Goal: Task Accomplishment & Management: Use online tool/utility

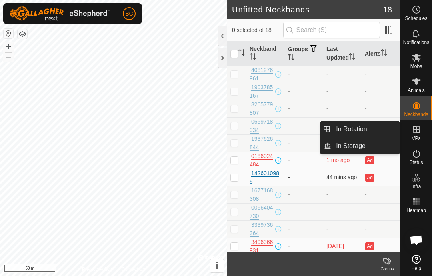
click at [375, 131] on link "In Rotation" at bounding box center [365, 129] width 68 height 16
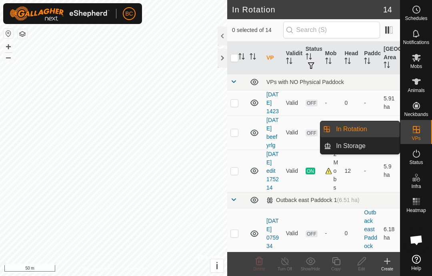
click at [372, 127] on link "In Rotation" at bounding box center [365, 129] width 68 height 16
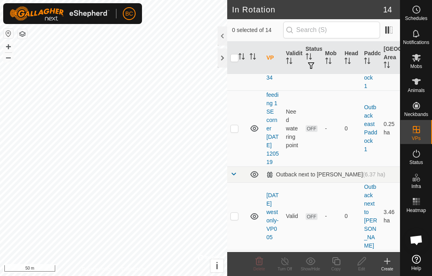
scroll to position [177, 0]
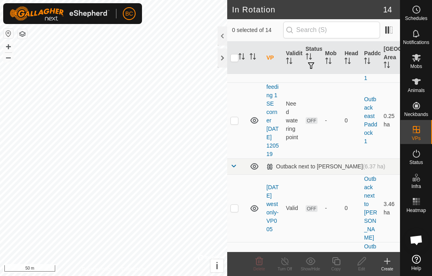
click at [237, 124] on p-checkbox at bounding box center [235, 120] width 8 height 6
checkbox input "true"
click at [364, 261] on icon at bounding box center [362, 261] width 8 height 8
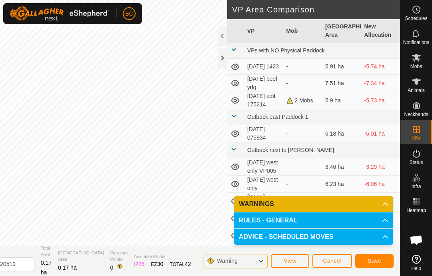
click at [371, 261] on span "Save" at bounding box center [375, 261] width 14 height 6
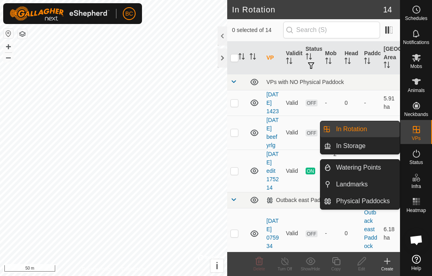
click at [341, 185] on span "Landmarks" at bounding box center [352, 185] width 32 height 10
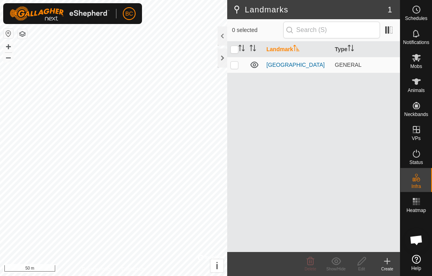
click at [389, 262] on icon at bounding box center [388, 262] width 10 height 10
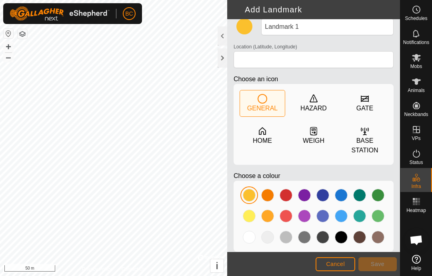
scroll to position [6, 0]
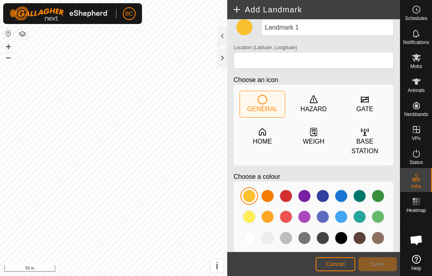
click at [341, 264] on span "Cancel" at bounding box center [335, 264] width 19 height 6
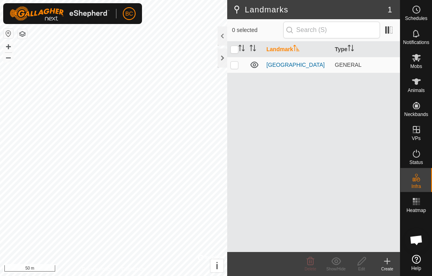
click at [419, 155] on icon at bounding box center [417, 154] width 10 height 10
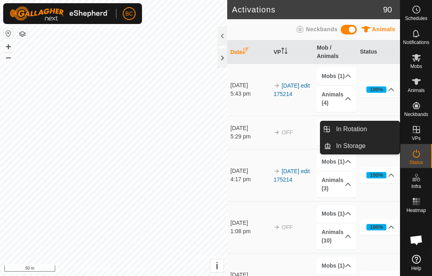
click at [335, 126] on link "In Rotation" at bounding box center [365, 129] width 68 height 16
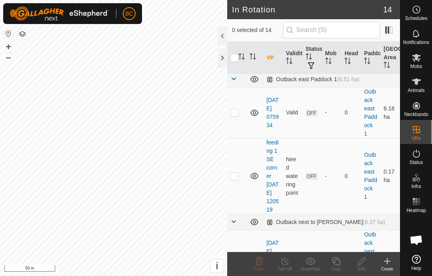
scroll to position [122, 0]
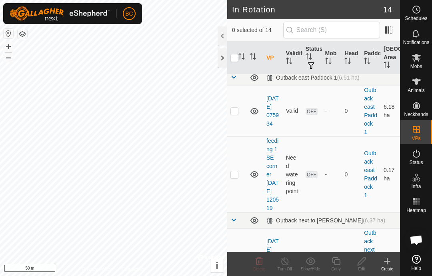
click at [269, 189] on link "feeding 1 SE corner [DATE] 120519" at bounding box center [273, 175] width 12 height 74
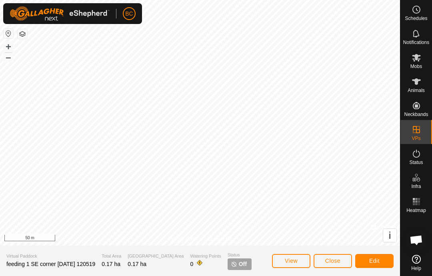
click at [379, 259] on span "Edit" at bounding box center [374, 261] width 10 height 6
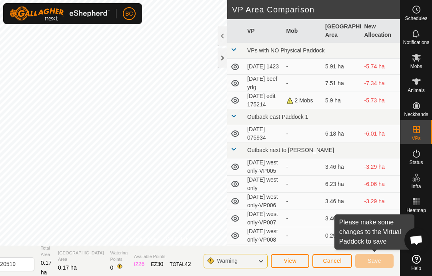
click at [220, 262] on span "Warning" at bounding box center [227, 261] width 21 height 6
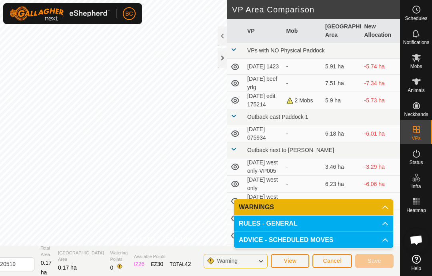
click at [251, 206] on span "WARNINGS" at bounding box center [256, 207] width 35 height 6
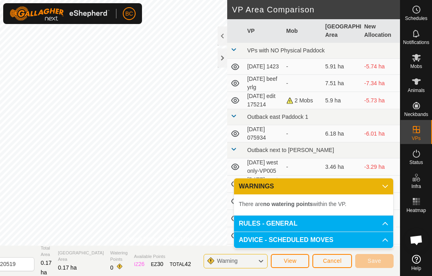
click at [250, 222] on span "RULES - GENERAL" at bounding box center [268, 224] width 59 height 6
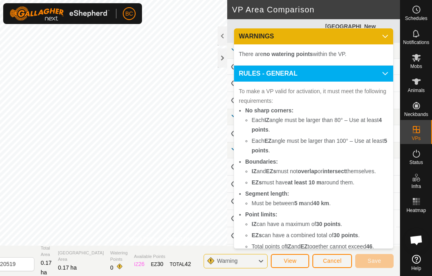
click at [294, 261] on span "View" at bounding box center [290, 261] width 13 height 6
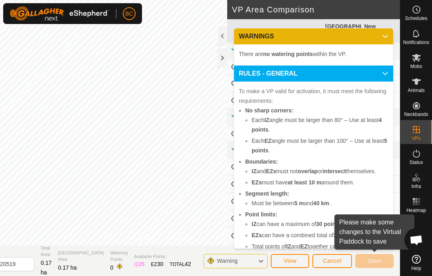
click at [358, 230] on div "To make a VP valid for activation, it must meet the following requirements: No …" at bounding box center [313, 170] width 159 height 176
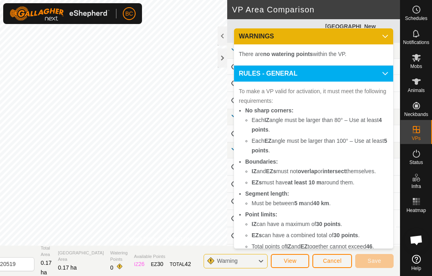
click at [387, 33] on icon at bounding box center [385, 36] width 6 height 6
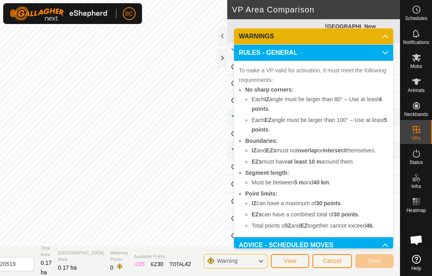
click at [386, 51] on p-accordion-header "RULES - GENERAL" at bounding box center [313, 53] width 159 height 16
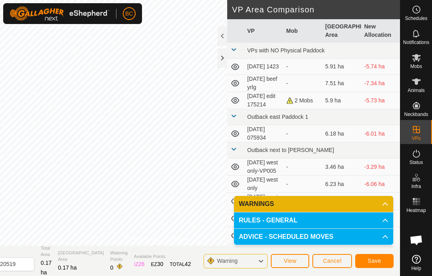
click at [372, 259] on span "Save" at bounding box center [375, 261] width 14 height 6
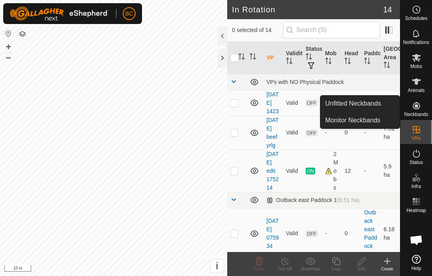
click at [363, 104] on span "Unfitted Neckbands" at bounding box center [353, 104] width 56 height 10
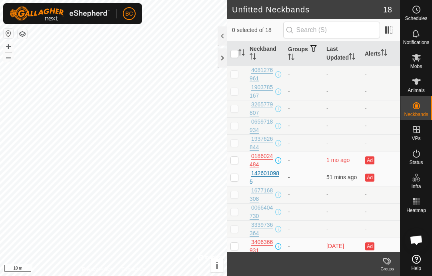
click at [226, 59] on div at bounding box center [223, 57] width 10 height 19
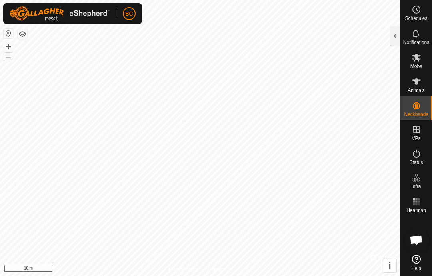
click at [415, 262] on icon at bounding box center [416, 259] width 9 height 9
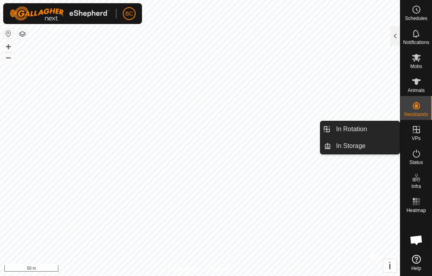
click at [359, 128] on span "In Rotation" at bounding box center [351, 129] width 31 height 10
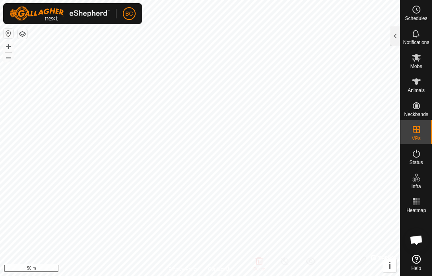
click at [394, 33] on div at bounding box center [396, 35] width 10 height 19
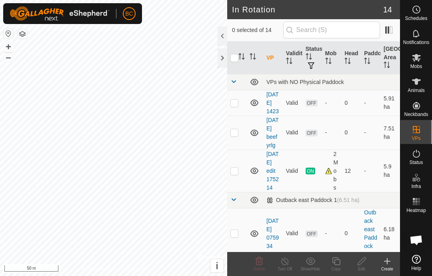
click at [235, 174] on p-checkbox at bounding box center [235, 171] width 8 height 6
checkbox input "true"
click at [337, 262] on icon at bounding box center [336, 262] width 10 height 10
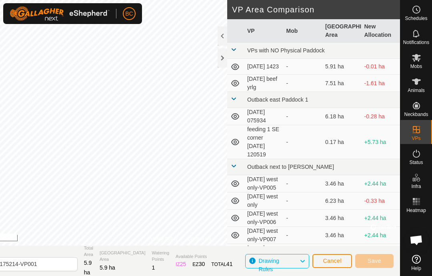
click at [223, 60] on div at bounding box center [223, 57] width 10 height 19
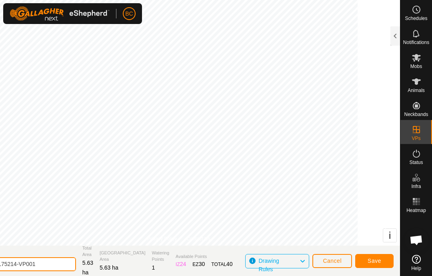
click at [40, 263] on input "[DATE] edit 175214-VP001" at bounding box center [20, 264] width 112 height 14
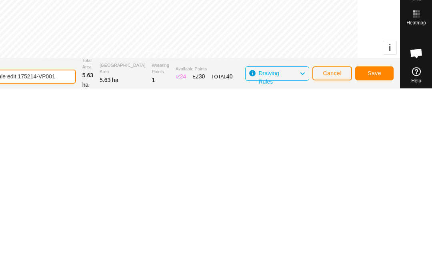
type input "2025-10 7 bale edit 175214-VP001"
click at [371, 257] on span "Save" at bounding box center [375, 260] width 14 height 6
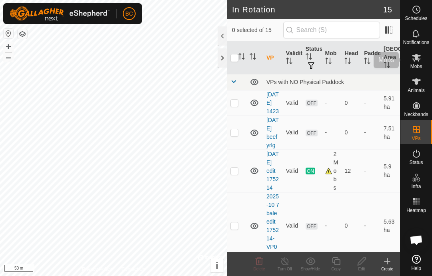
click at [419, 59] on icon at bounding box center [416, 58] width 9 height 8
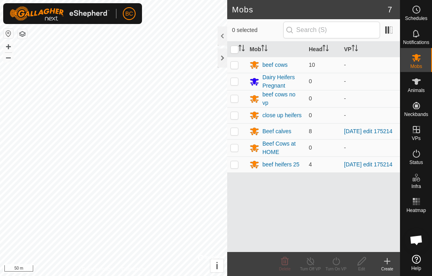
click at [234, 129] on p-checkbox at bounding box center [235, 131] width 8 height 6
checkbox input "true"
click at [241, 165] on td at bounding box center [236, 164] width 19 height 16
checkbox input "true"
click at [335, 262] on icon at bounding box center [336, 262] width 10 height 10
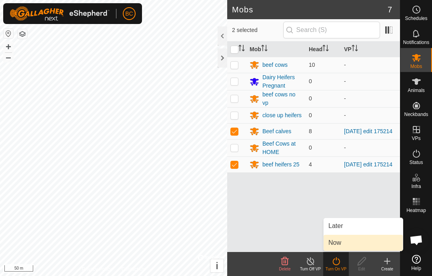
click at [338, 239] on span "Now" at bounding box center [335, 243] width 13 height 10
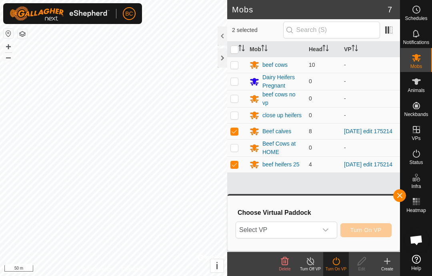
click at [326, 229] on icon "dropdown trigger" at bounding box center [326, 230] width 6 height 6
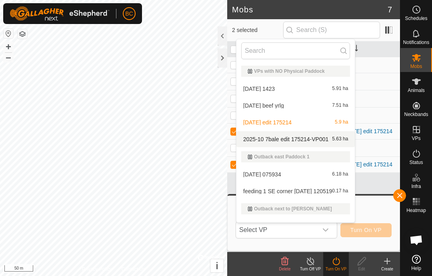
click at [253, 138] on span "2025-10 7 bale edit 175214-VP001" at bounding box center [285, 139] width 85 height 6
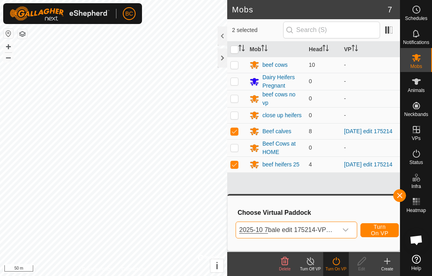
click at [381, 230] on span "Turn On VP" at bounding box center [380, 230] width 18 height 13
